Goal: Information Seeking & Learning: Learn about a topic

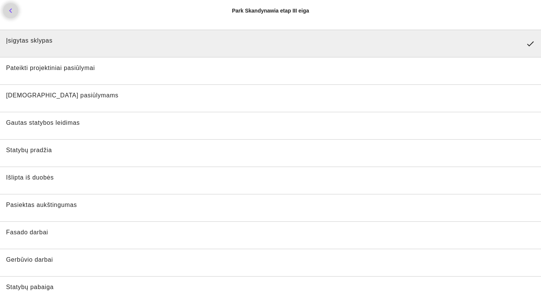
click at [13, 12] on icon "chevron_left" at bounding box center [10, 10] width 9 height 9
click at [11, 10] on icon "chevron_left" at bounding box center [10, 10] width 9 height 9
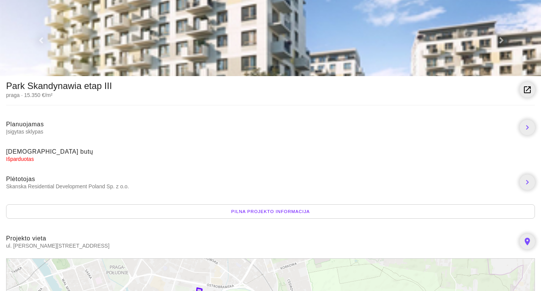
click at [224, 212] on div "Pilna projekto informacija" at bounding box center [270, 211] width 529 height 14
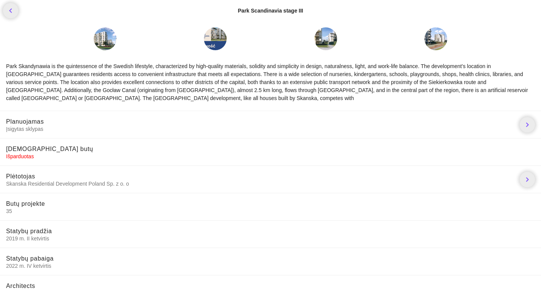
scroll to position [38, 0]
